Goal: Information Seeking & Learning: Check status

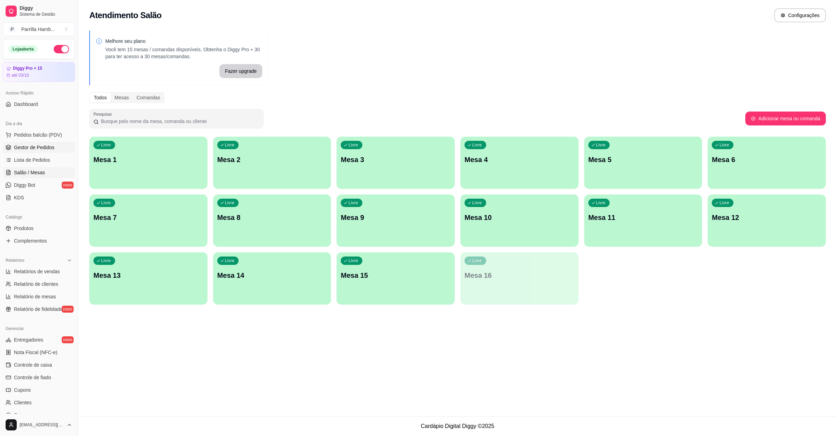
click at [28, 150] on span "Gestor de Pedidos" at bounding box center [34, 147] width 40 height 7
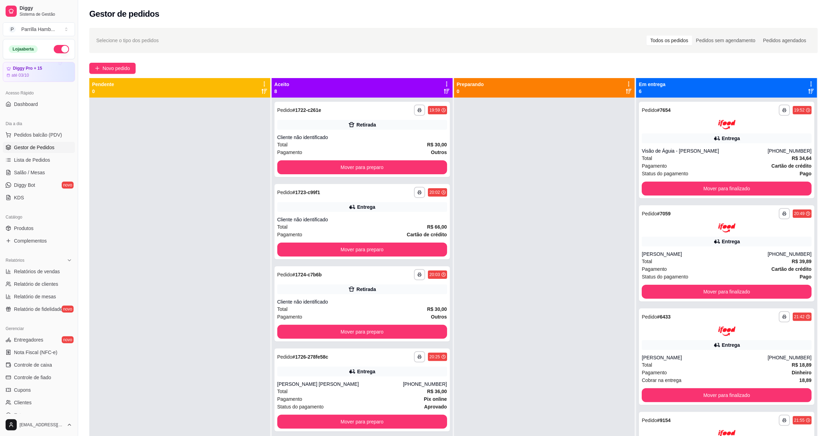
click at [443, 85] on icon at bounding box center [446, 84] width 6 height 6
click at [412, 102] on span "Com essa opção você tem a opção de mover todos os pedidos que estão em uma etap…" at bounding box center [388, 109] width 103 height 17
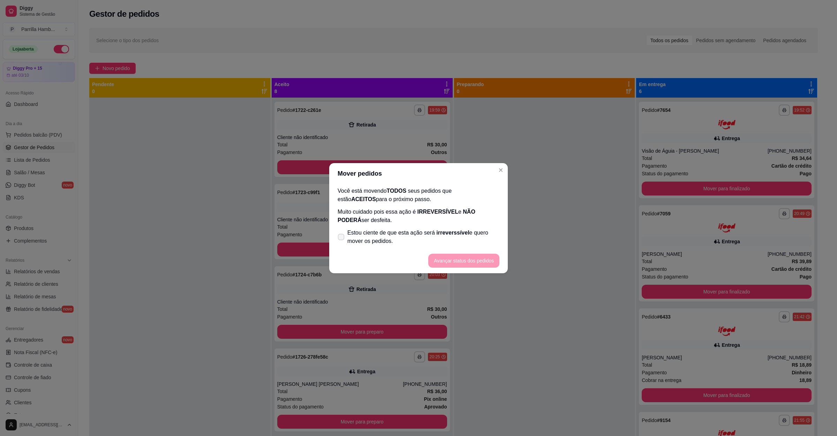
click at [391, 240] on span "Estou ciente de que esta ação será irreverssível e quero mover os pedidos." at bounding box center [423, 237] width 152 height 17
click at [342, 240] on input "Estou ciente de que esta ação será irreverssível e quero mover os pedidos." at bounding box center [339, 240] width 5 height 5
checkbox input "true"
click at [473, 261] on button "Avançar status dos pedidos" at bounding box center [463, 261] width 71 height 14
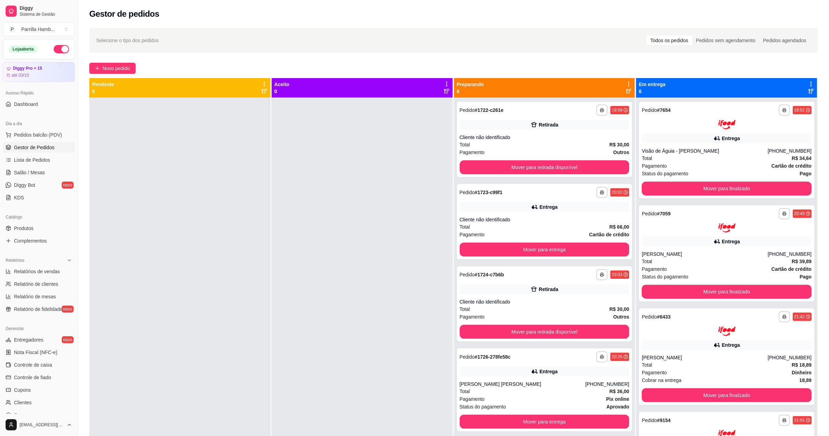
click at [625, 83] on icon at bounding box center [628, 84] width 6 height 6
click at [567, 111] on span "Com essa opção você tem a opção de mover todos os pedidos que estão em uma etap…" at bounding box center [568, 109] width 103 height 17
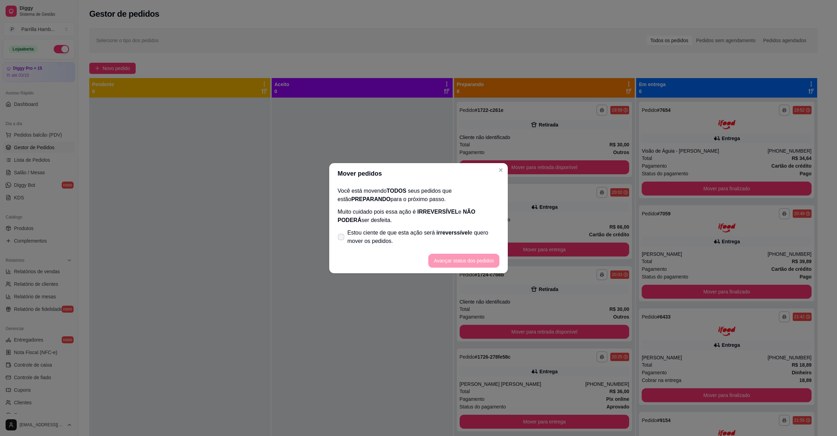
click at [371, 247] on label "Estou ciente de que esta ação será irreverssível e quero mover os pedidos." at bounding box center [418, 237] width 167 height 22
click at [342, 243] on input "Estou ciente de que esta ação será irreverssível e quero mover os pedidos." at bounding box center [339, 240] width 5 height 5
checkbox input "true"
click at [458, 258] on button "Avançar status dos pedidos" at bounding box center [463, 261] width 71 height 14
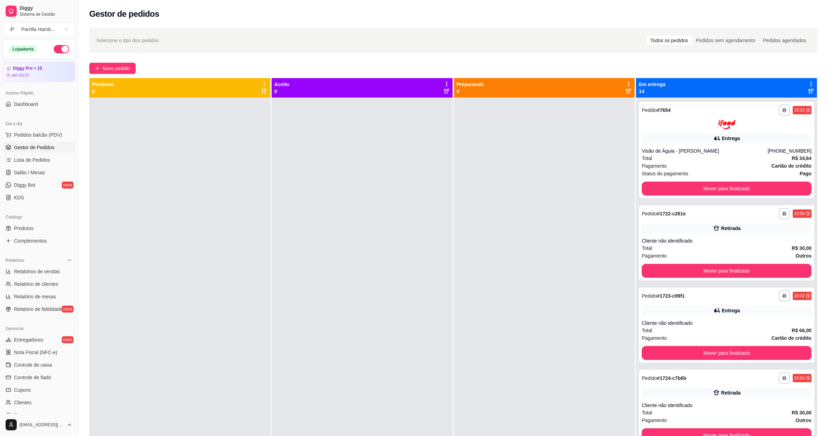
click at [799, 83] on div "Em entrega 14" at bounding box center [726, 88] width 175 height 14
click at [807, 84] on div "Em entrega 14" at bounding box center [726, 88] width 181 height 20
click at [799, 85] on div "Em entrega 14" at bounding box center [726, 88] width 175 height 14
click at [808, 85] on icon at bounding box center [811, 84] width 6 height 6
click at [746, 115] on span "Com essa opção você tem a opção de mover todos os pedidos que estão em uma etap…" at bounding box center [749, 109] width 103 height 17
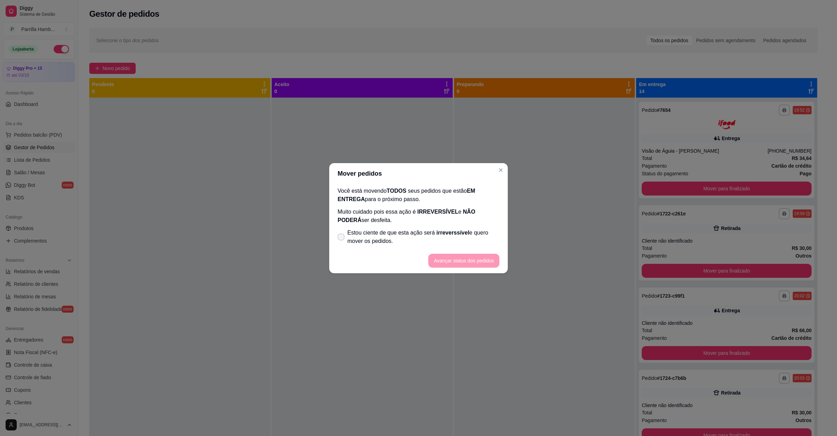
click at [436, 236] on span "irreverssível" at bounding box center [452, 233] width 33 height 6
click at [342, 238] on input "Estou ciente de que esta ação será irreverssível e quero mover os pedidos." at bounding box center [339, 240] width 5 height 5
checkbox input "true"
click at [453, 261] on button "Avançar status dos pedidos" at bounding box center [463, 261] width 69 height 14
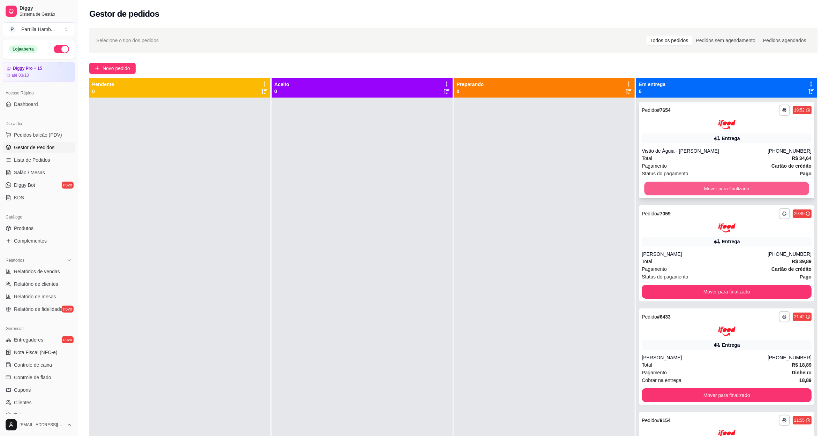
click at [675, 182] on div "Mover para finalizado" at bounding box center [726, 189] width 170 height 14
click at [675, 183] on button "Mover para finalizado" at bounding box center [726, 189] width 165 height 14
click at [675, 183] on div "Mover para finalizado" at bounding box center [726, 189] width 170 height 14
click at [675, 183] on button "Mover para finalizado" at bounding box center [726, 189] width 170 height 14
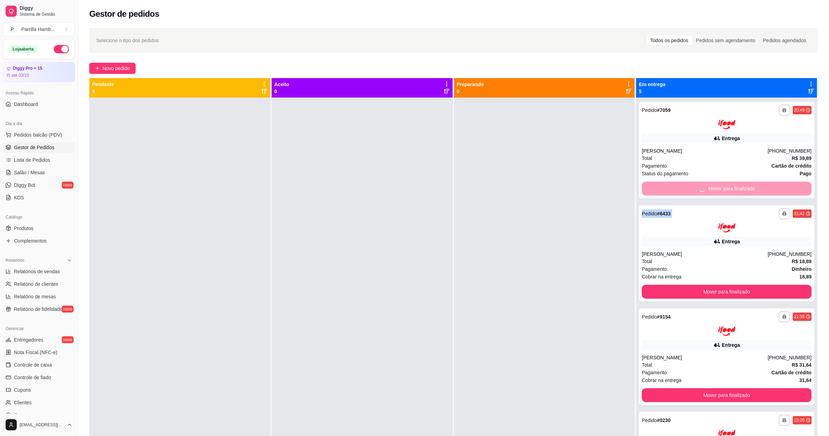
click at [675, 183] on div "Mover para finalizado" at bounding box center [726, 189] width 170 height 14
click at [675, 183] on button "Mover para finalizado" at bounding box center [726, 189] width 165 height 14
click at [675, 183] on div "Mover para finalizado" at bounding box center [726, 189] width 170 height 14
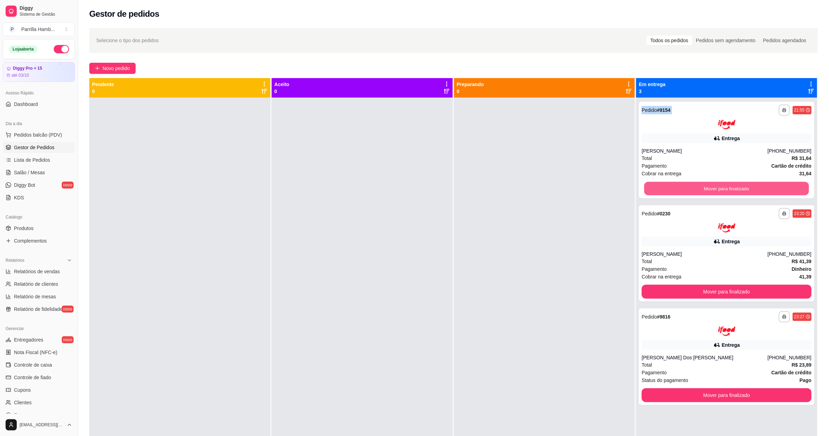
click at [675, 183] on button "Mover para finalizado" at bounding box center [726, 189] width 165 height 14
click at [675, 183] on div "Mover para finalizado" at bounding box center [726, 189] width 170 height 14
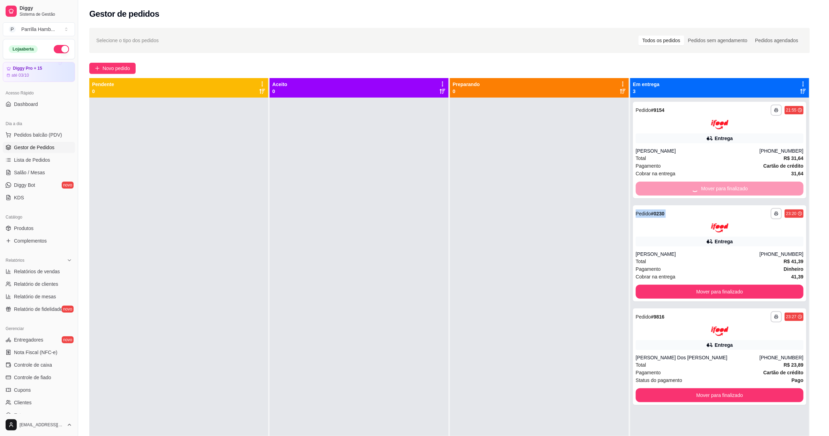
click at [675, 285] on button "Mover para finalizado" at bounding box center [720, 292] width 168 height 14
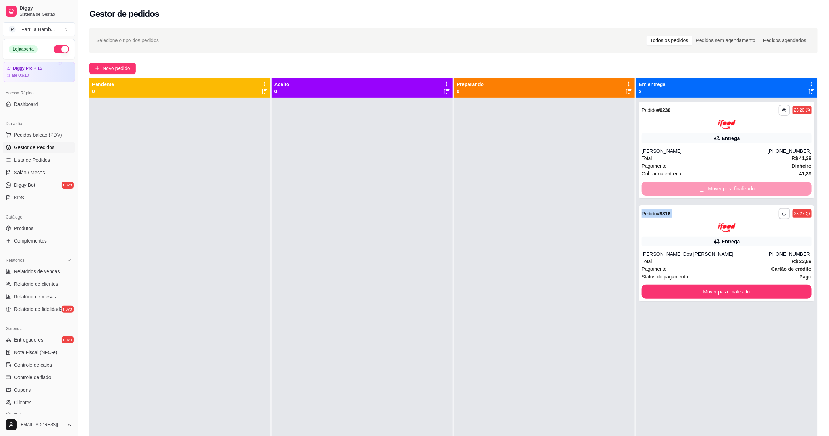
click at [675, 183] on div "Mover para finalizado" at bounding box center [726, 189] width 170 height 14
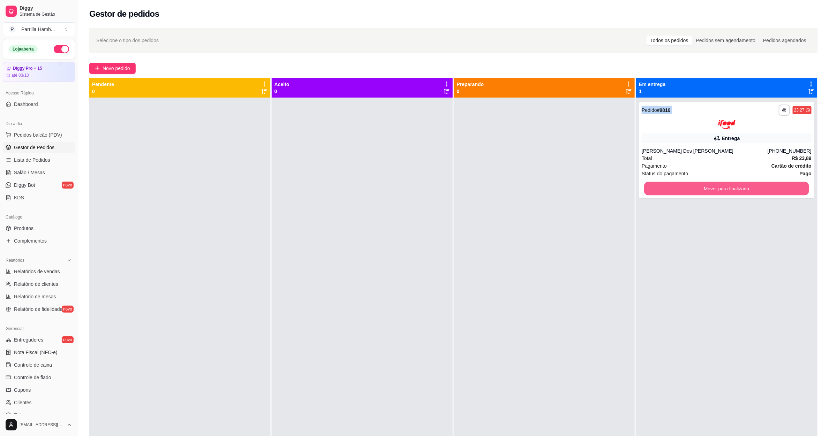
click at [675, 183] on button "Mover para finalizado" at bounding box center [726, 189] width 165 height 14
click at [675, 183] on div "Mover para finalizado" at bounding box center [726, 189] width 170 height 14
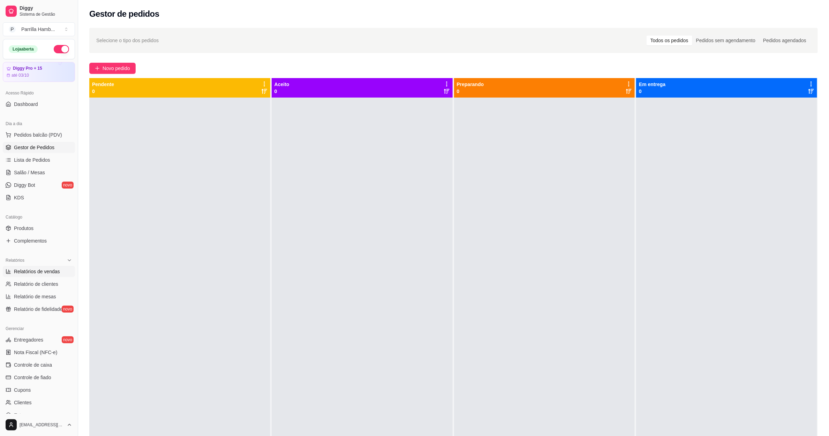
click at [26, 273] on span "Relatórios de vendas" at bounding box center [37, 271] width 46 height 7
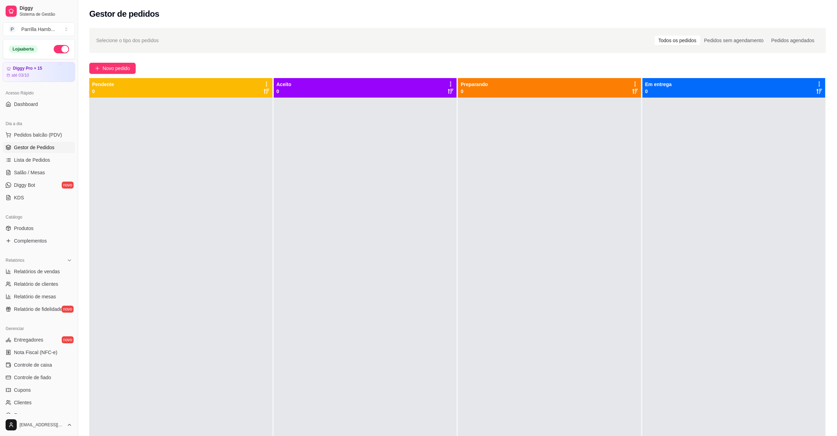
select select "ALL"
select select "0"
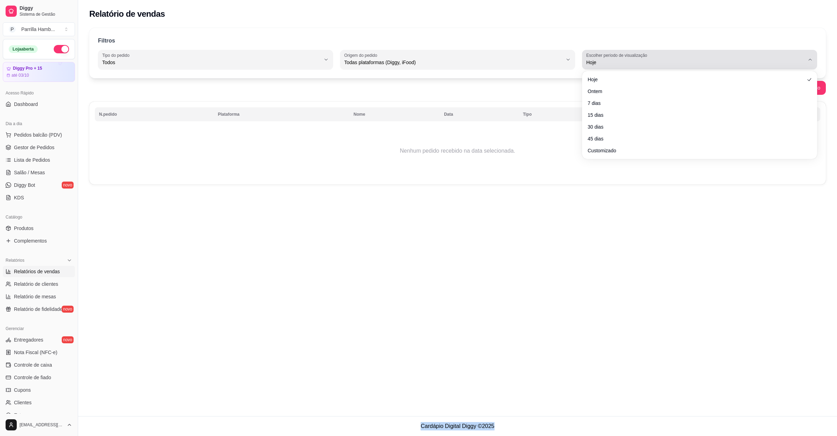
click at [651, 63] on span "Hoje" at bounding box center [695, 62] width 218 height 7
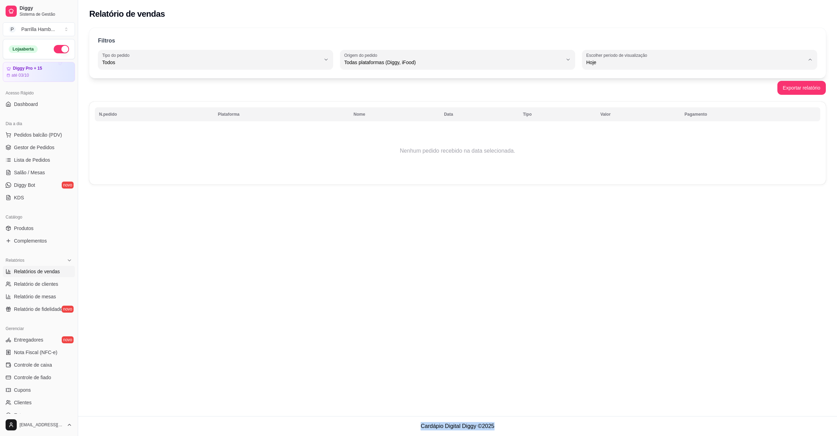
click at [629, 88] on span "Ontem" at bounding box center [696, 90] width 208 height 7
type input "1"
select select "1"
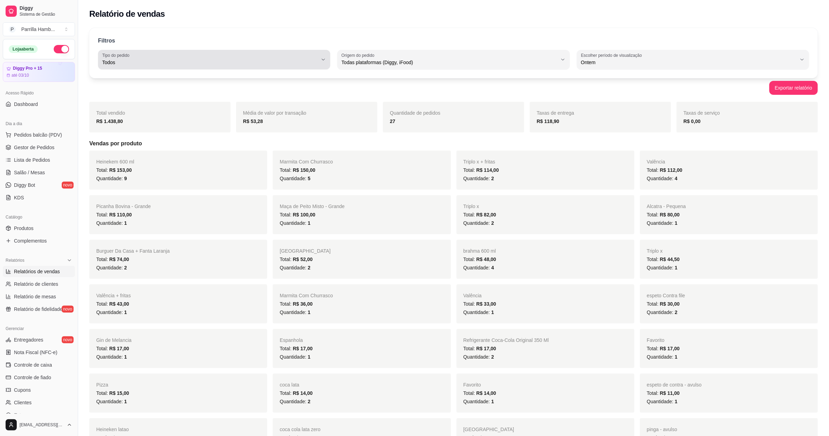
click at [215, 66] on span "Todos" at bounding box center [209, 62] width 215 height 7
click at [174, 90] on span "Entrega" at bounding box center [211, 90] width 206 height 7
type input "DELIVERY"
select select "DELIVERY"
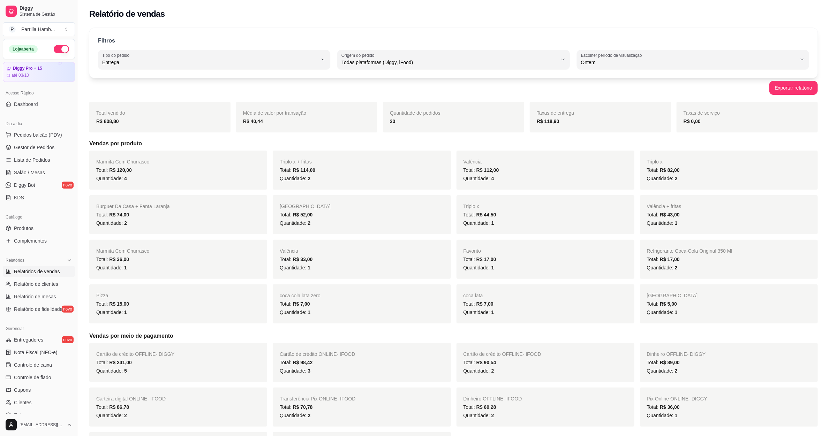
click at [307, 69] on div "Filtros DELIVERY Tipo do pedido Todos Entrega Retirada Mesa Consumo local Tipo …" at bounding box center [453, 53] width 728 height 50
click at [247, 71] on div "Filtros DELIVERY Tipo do pedido Todos Entrega Retirada Mesa Consumo local Tipo …" at bounding box center [453, 53] width 728 height 50
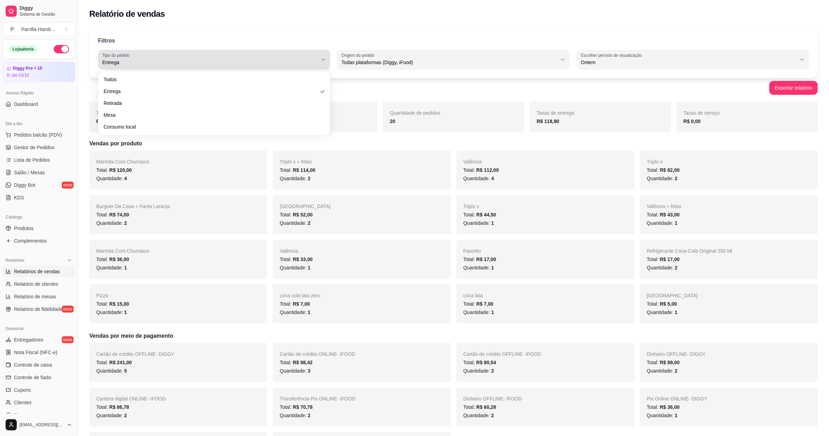
click at [256, 66] on span "Entrega" at bounding box center [209, 62] width 215 height 7
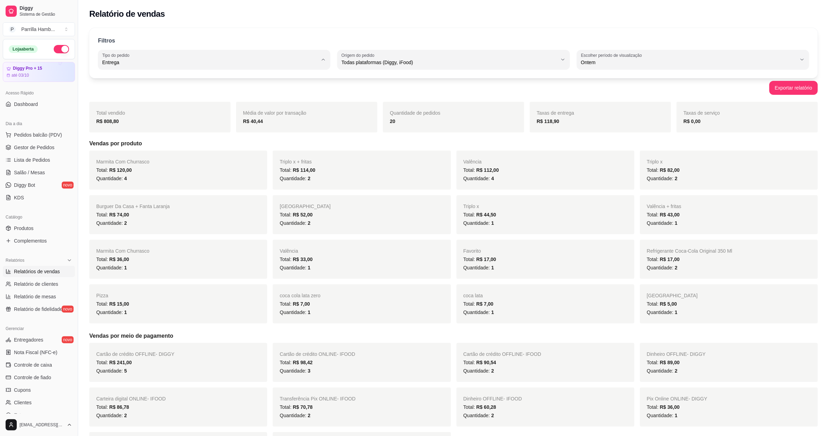
click at [224, 84] on li "Todos" at bounding box center [214, 79] width 218 height 11
type input "ALL"
select select "ALL"
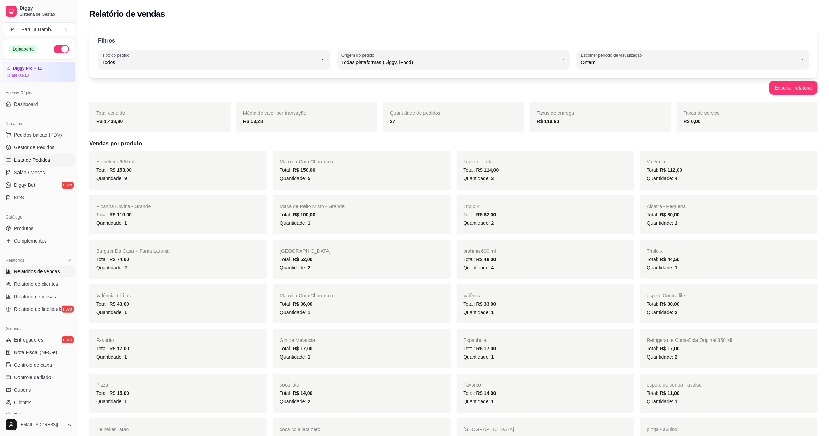
click at [17, 158] on span "Lista de Pedidos" at bounding box center [32, 160] width 36 height 7
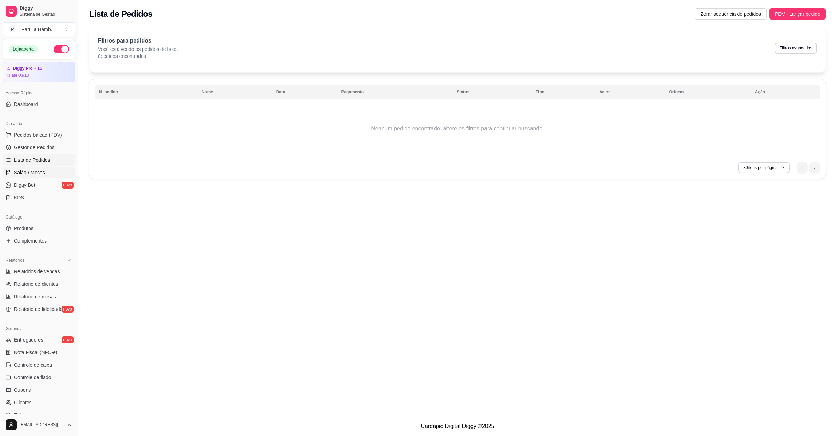
click at [26, 168] on link "Salão / Mesas" at bounding box center [39, 172] width 72 height 11
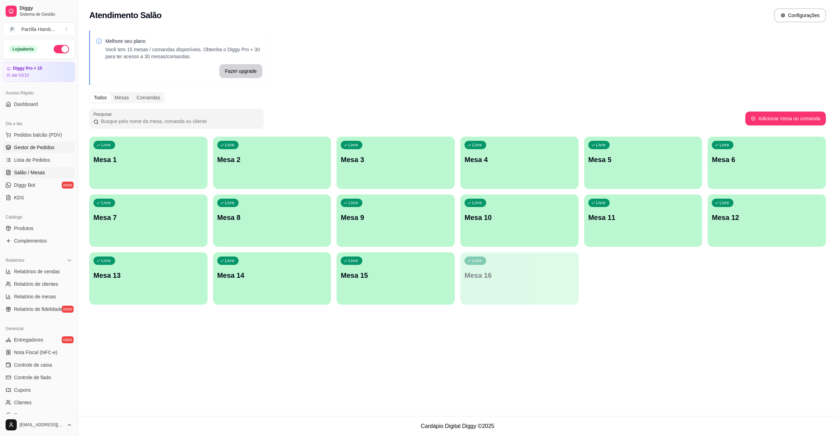
click at [38, 147] on span "Gestor de Pedidos" at bounding box center [34, 147] width 40 height 7
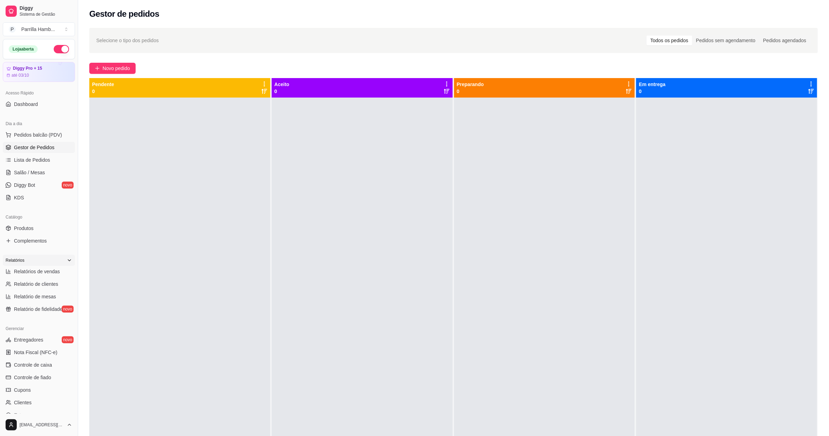
click at [31, 266] on div "Relatórios" at bounding box center [39, 260] width 72 height 11
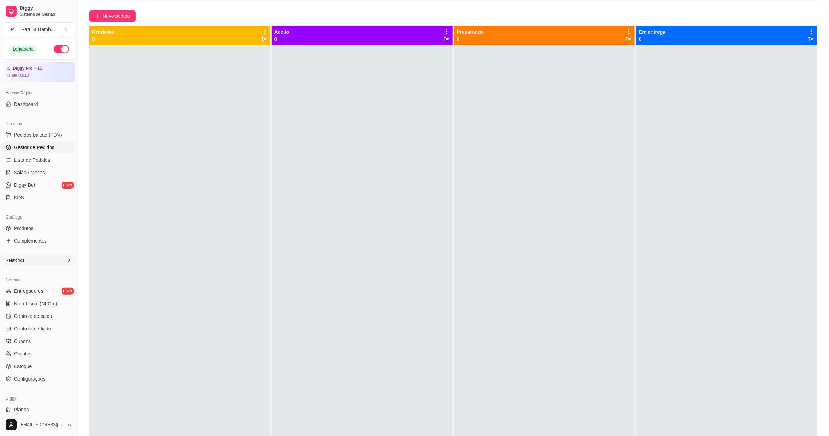
click at [53, 261] on div "Relatórios" at bounding box center [39, 260] width 72 height 11
click at [36, 267] on link "Relatórios de vendas" at bounding box center [39, 271] width 72 height 11
select select "ALL"
select select "0"
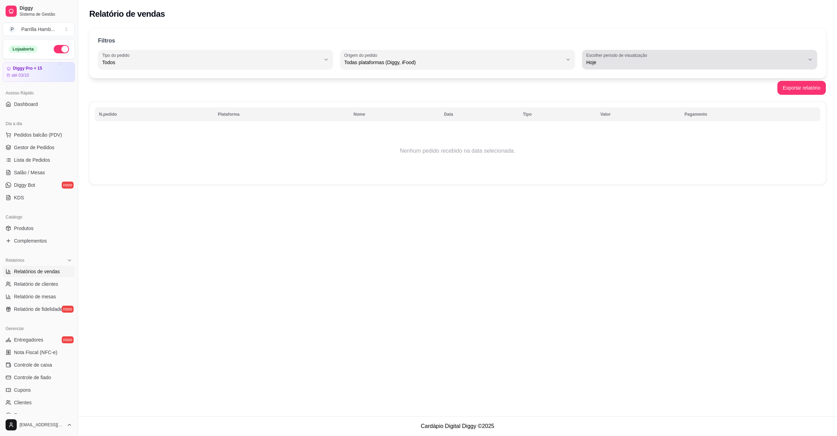
click at [594, 66] on span "Hoje" at bounding box center [695, 62] width 218 height 7
click at [594, 94] on span "Ontem" at bounding box center [696, 90] width 208 height 7
type input "1"
select select "1"
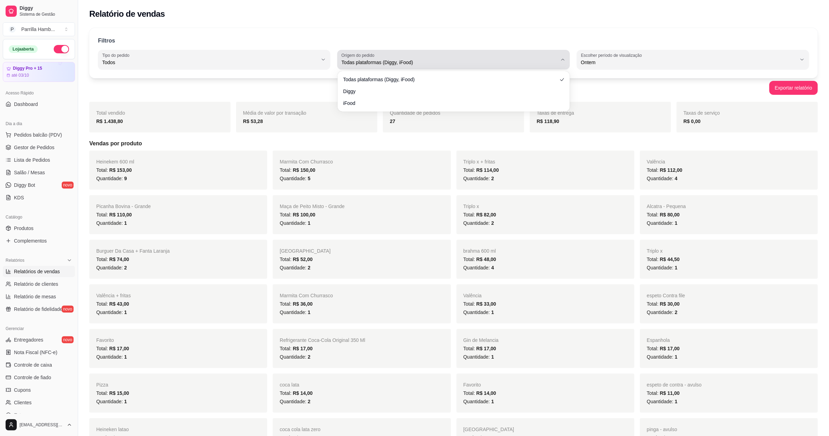
click at [441, 66] on div "Todas plataformas (Diggy, iFood)" at bounding box center [448, 60] width 215 height 14
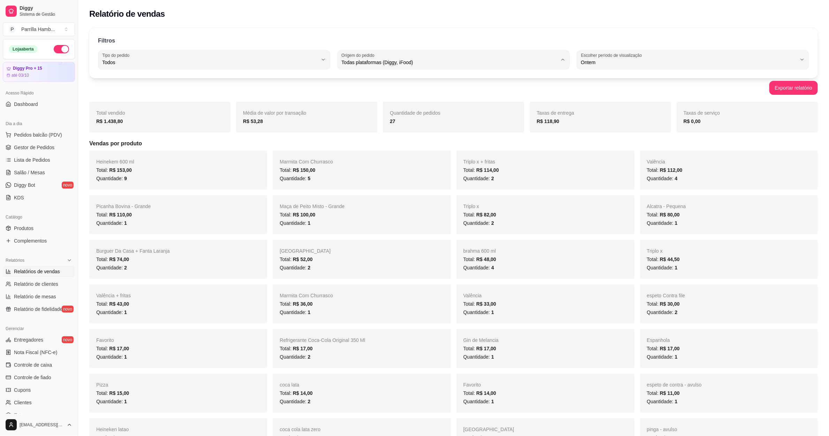
click at [383, 90] on span "Diggy" at bounding box center [450, 90] width 206 height 7
type input "DIGGY"
select select "DIGGY"
